Goal: Information Seeking & Learning: Learn about a topic

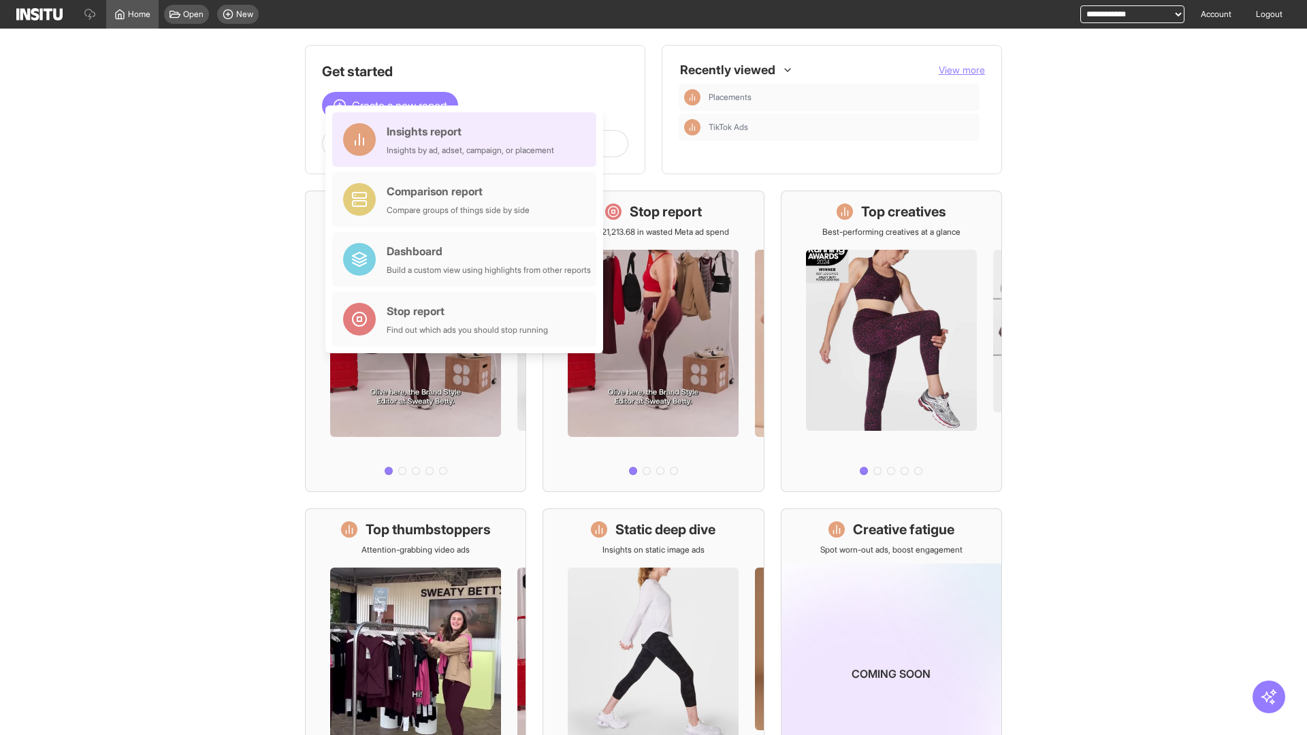
click at [468, 140] on div "Insights report Insights by ad, adset, campaign, or placement" at bounding box center [470, 139] width 167 height 33
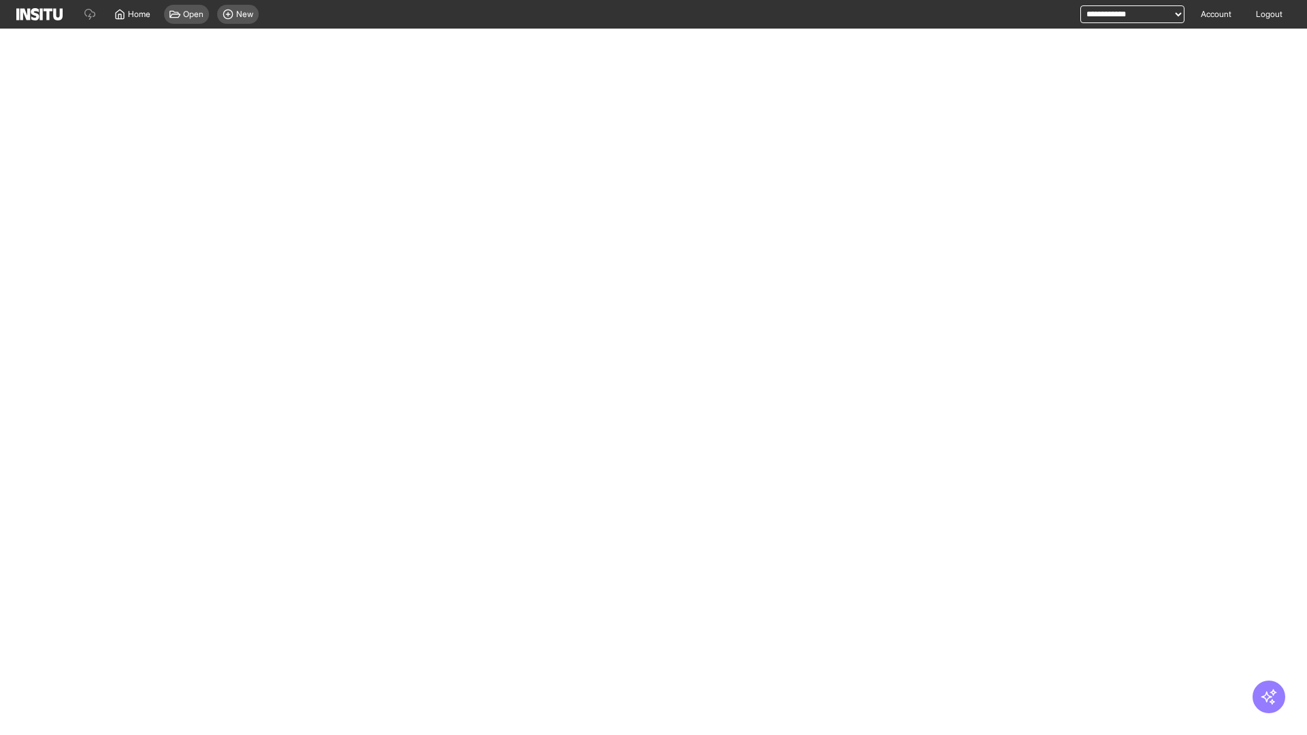
select select "**"
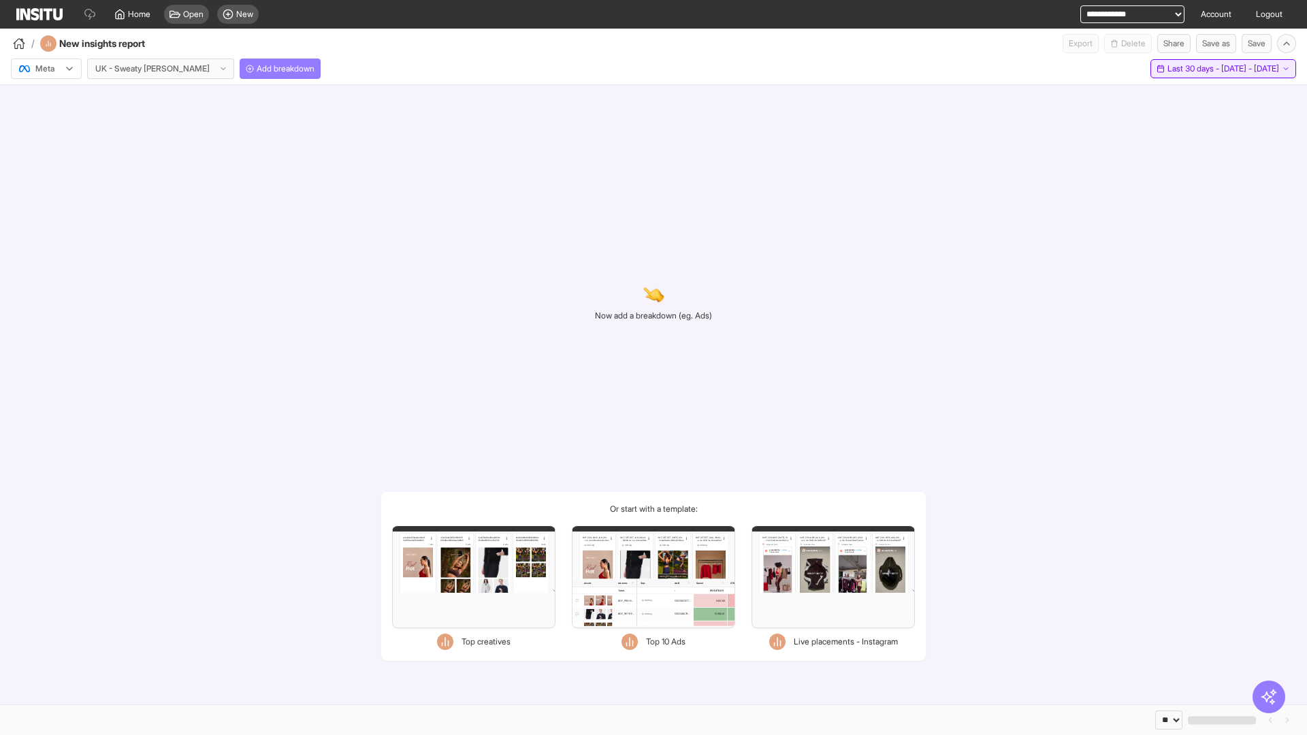
click at [1199, 69] on span "Last 30 days - [DATE] - [DATE]" at bounding box center [1223, 68] width 112 height 11
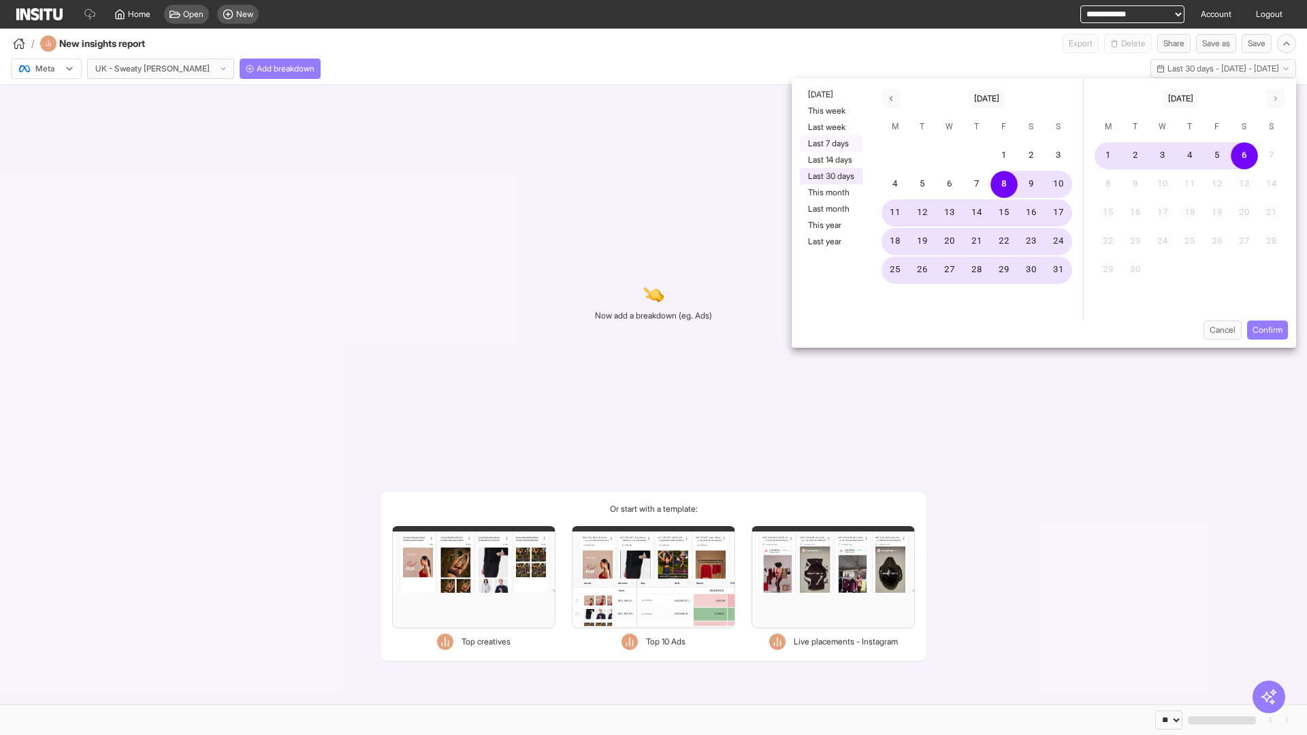
click at [830, 144] on button "Last 7 days" at bounding box center [831, 143] width 63 height 16
